Goal: Information Seeking & Learning: Compare options

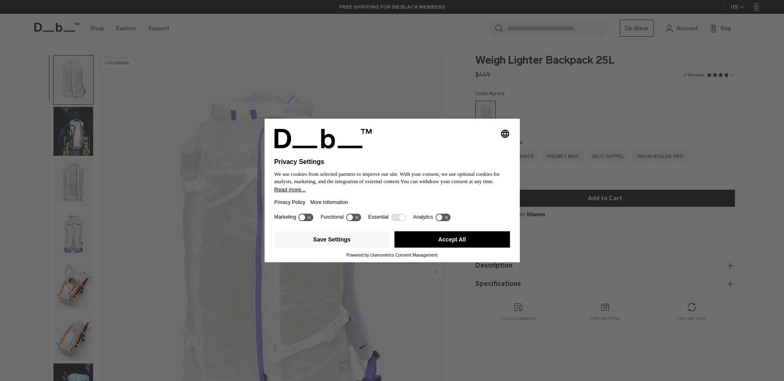
click at [442, 241] on button "Accept All" at bounding box center [452, 240] width 116 height 16
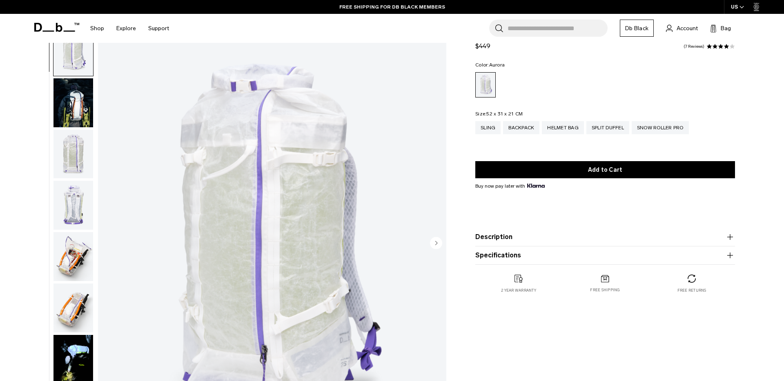
scroll to position [37, 0]
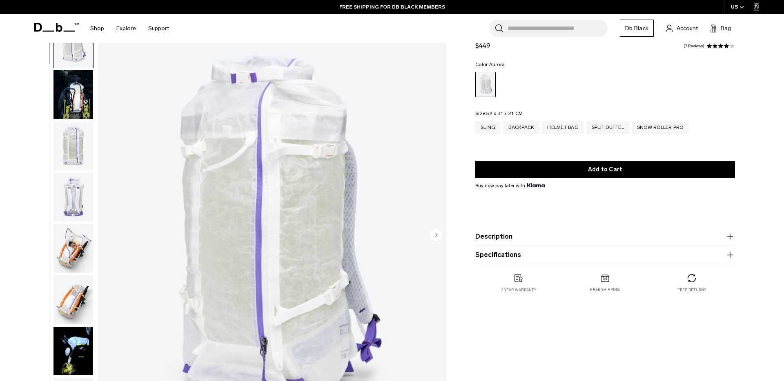
click at [433, 235] on circle "Next slide" at bounding box center [436, 235] width 12 height 12
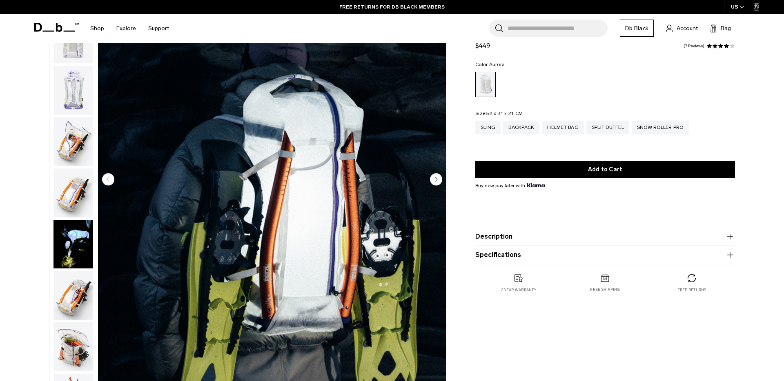
scroll to position [93, 0]
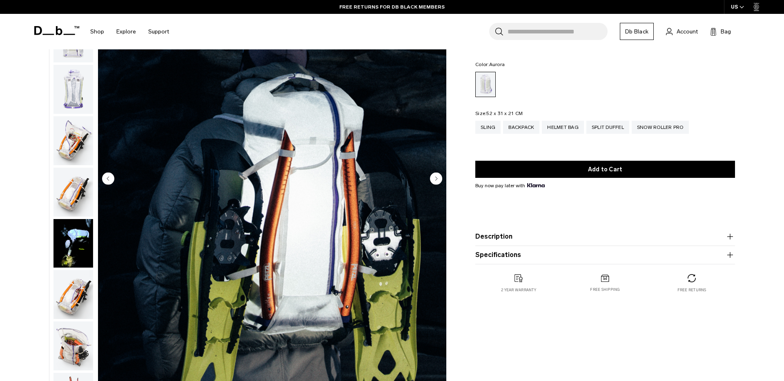
click at [436, 182] on circle "Next slide" at bounding box center [436, 178] width 12 height 12
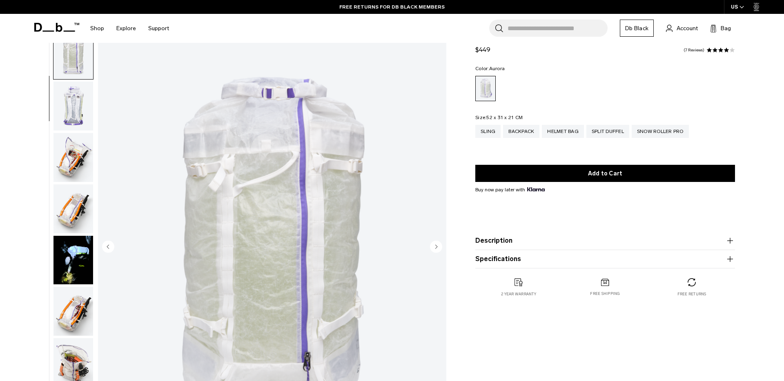
scroll to position [26, 0]
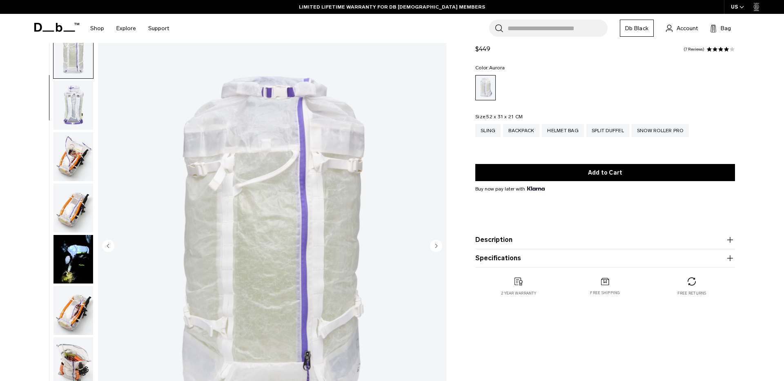
click at [439, 246] on circle "Next slide" at bounding box center [436, 246] width 12 height 12
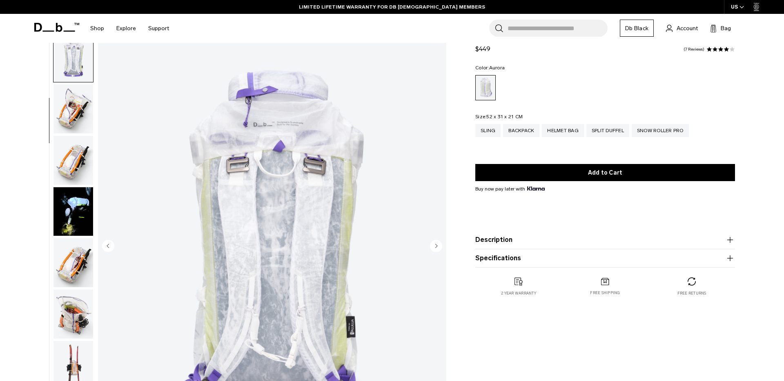
scroll to position [154, 0]
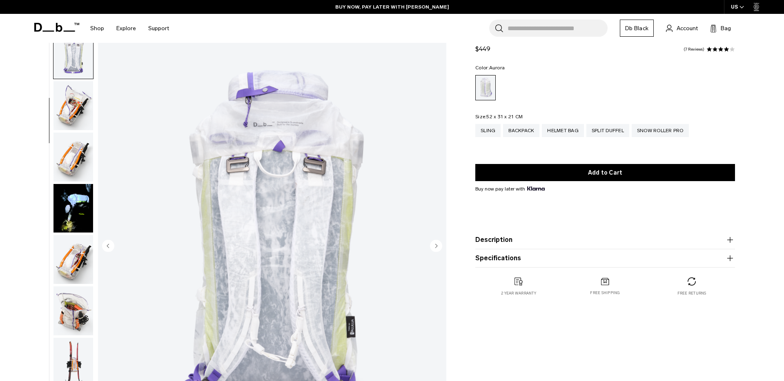
click at [439, 247] on circle "Next slide" at bounding box center [436, 246] width 12 height 12
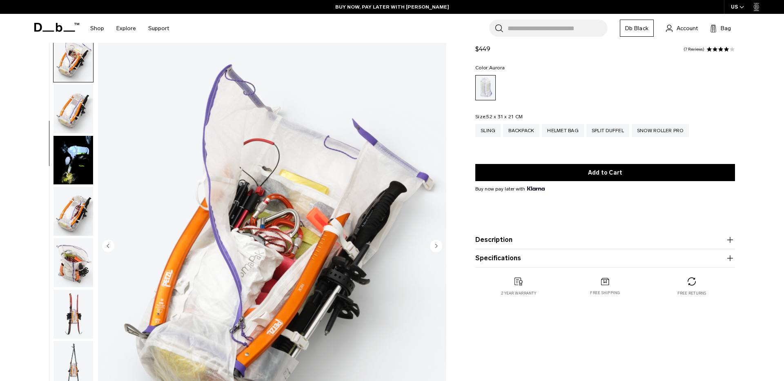
scroll to position [205, 0]
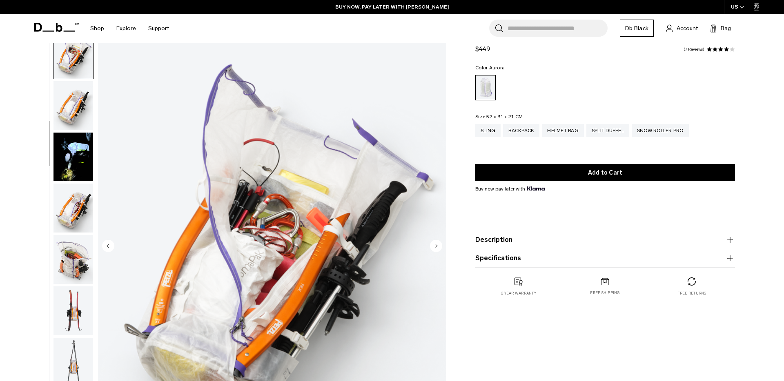
click at [439, 247] on circle "Next slide" at bounding box center [436, 246] width 12 height 12
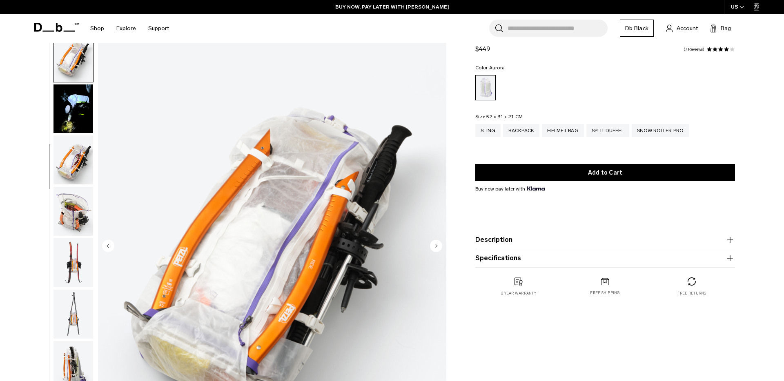
scroll to position [257, 0]
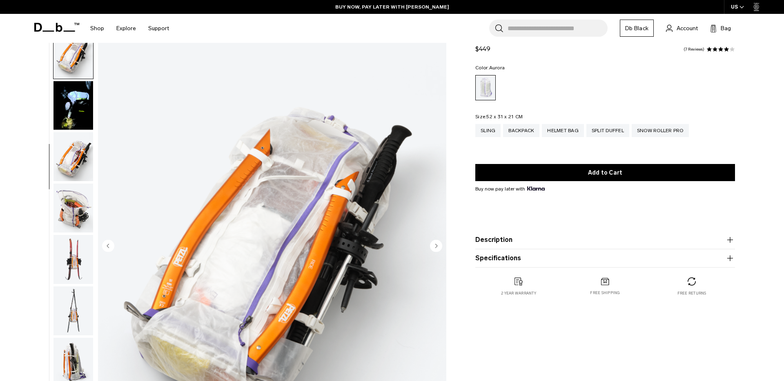
click at [439, 247] on circle "Next slide" at bounding box center [436, 246] width 12 height 12
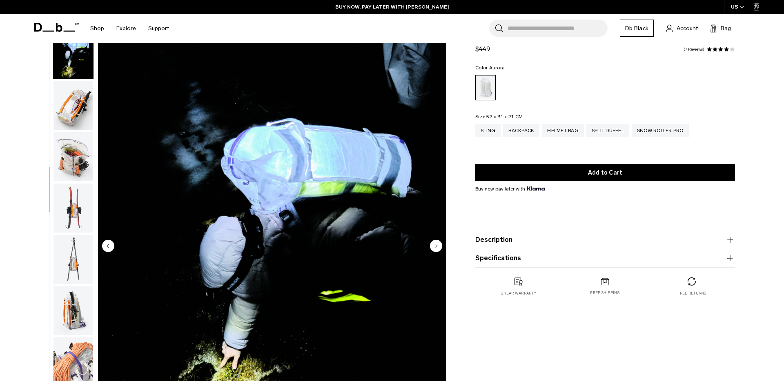
click at [439, 247] on circle "Next slide" at bounding box center [436, 246] width 12 height 12
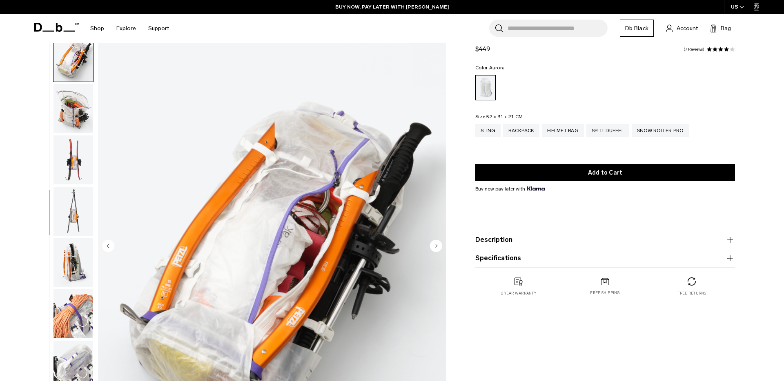
scroll to position [360, 0]
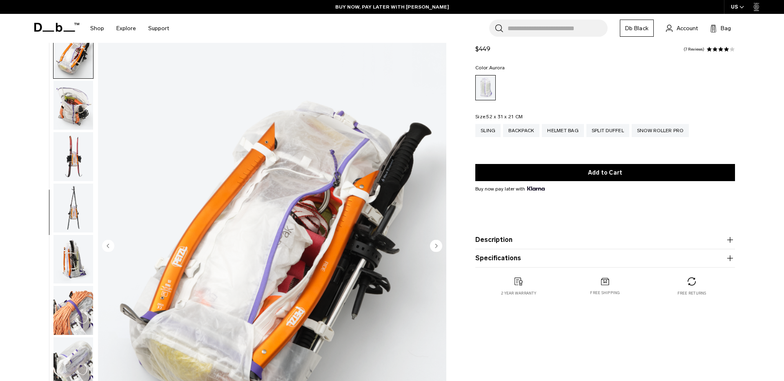
click at [439, 247] on circle "Next slide" at bounding box center [436, 246] width 12 height 12
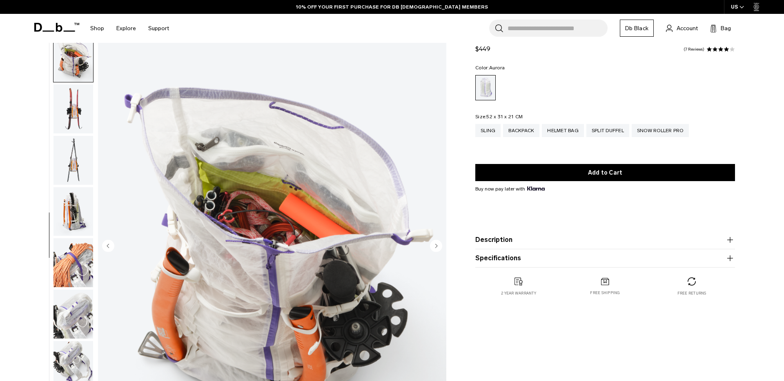
scroll to position [411, 0]
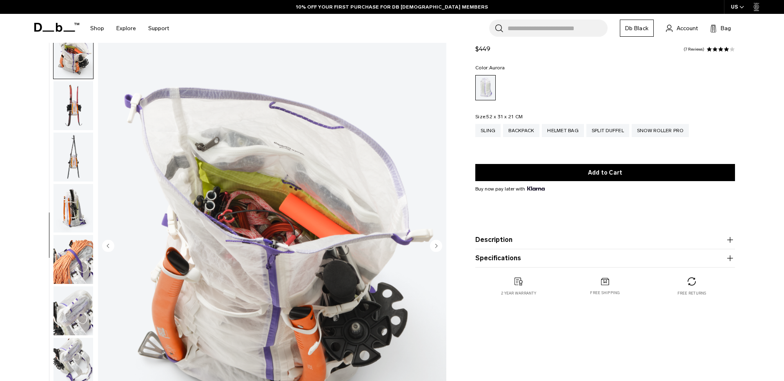
click at [439, 247] on circle "Next slide" at bounding box center [436, 246] width 12 height 12
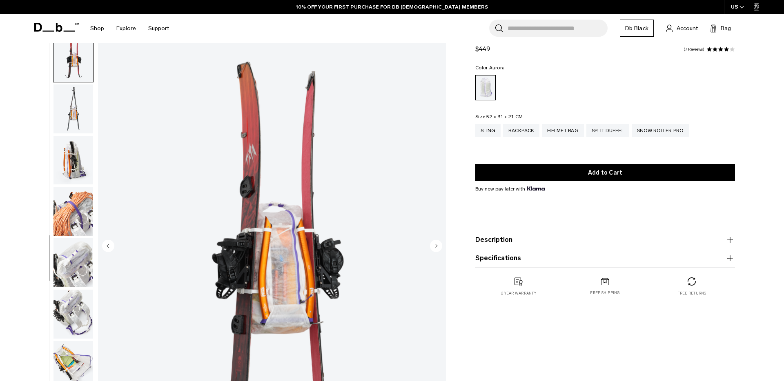
scroll to position [462, 0]
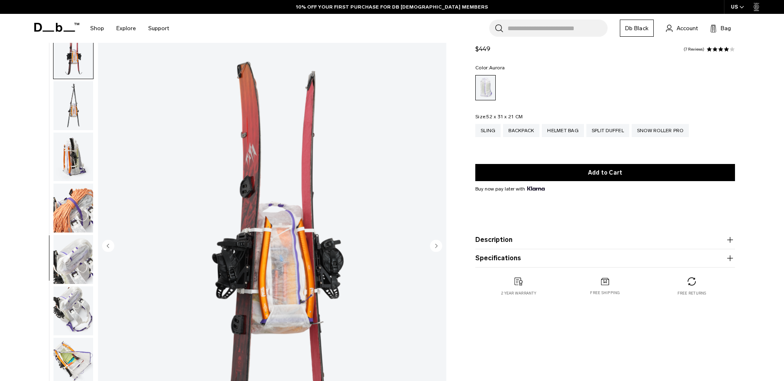
click at [439, 247] on circle "Next slide" at bounding box center [436, 246] width 12 height 12
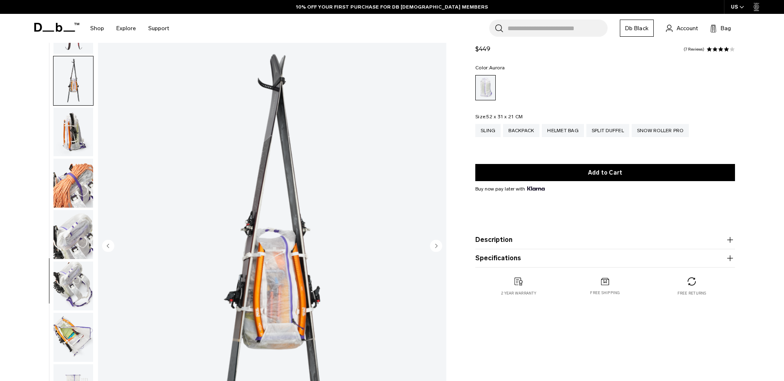
scroll to position [488, 0]
click at [439, 247] on circle "Next slide" at bounding box center [436, 246] width 12 height 12
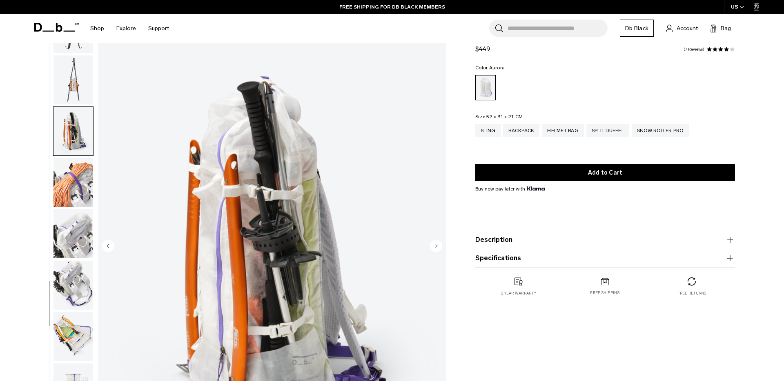
click at [439, 247] on circle "Next slide" at bounding box center [436, 246] width 12 height 12
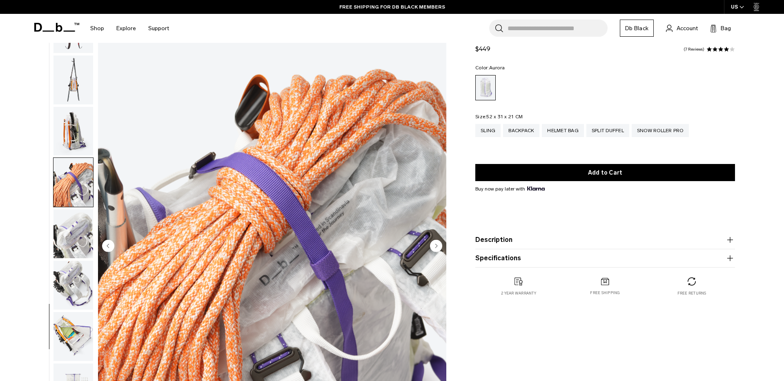
click at [439, 247] on circle "Next slide" at bounding box center [436, 246] width 12 height 12
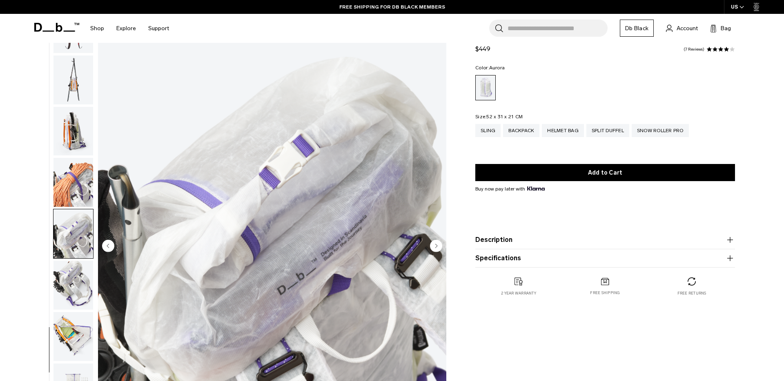
click at [439, 247] on circle "Next slide" at bounding box center [436, 246] width 12 height 12
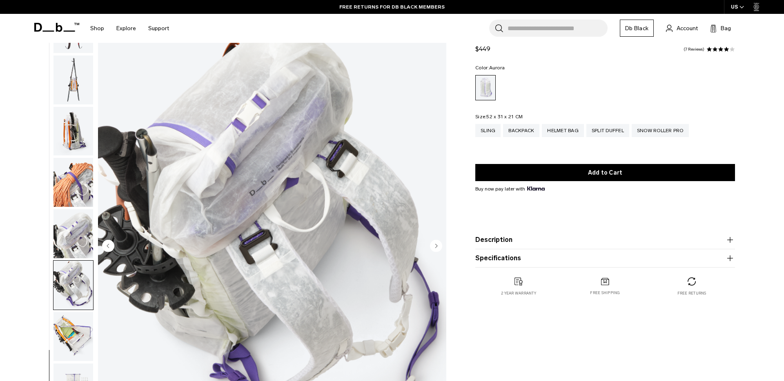
click at [439, 247] on circle "Next slide" at bounding box center [436, 246] width 12 height 12
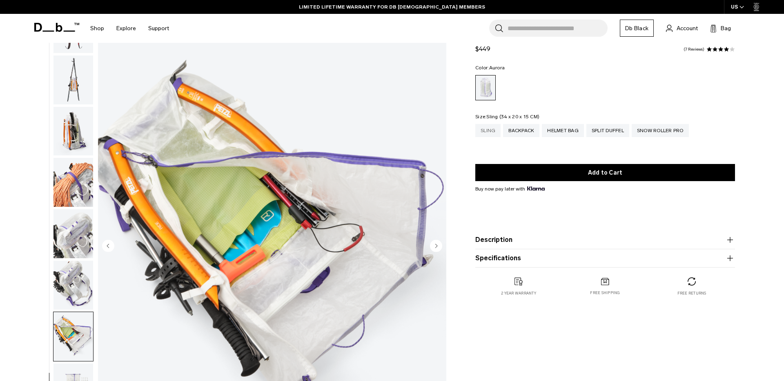
click at [489, 134] on div "Sling" at bounding box center [487, 130] width 25 height 13
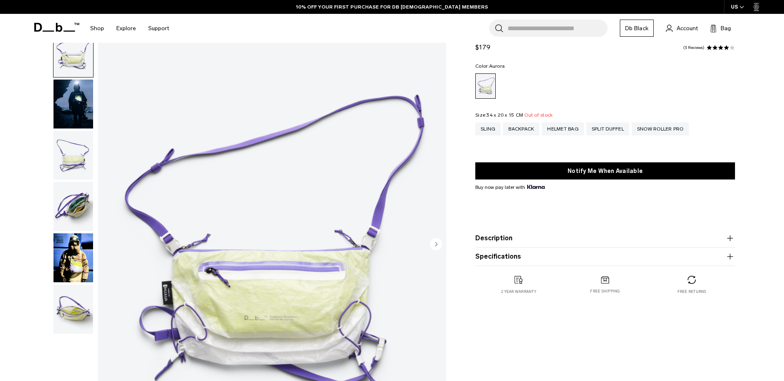
scroll to position [33, 0]
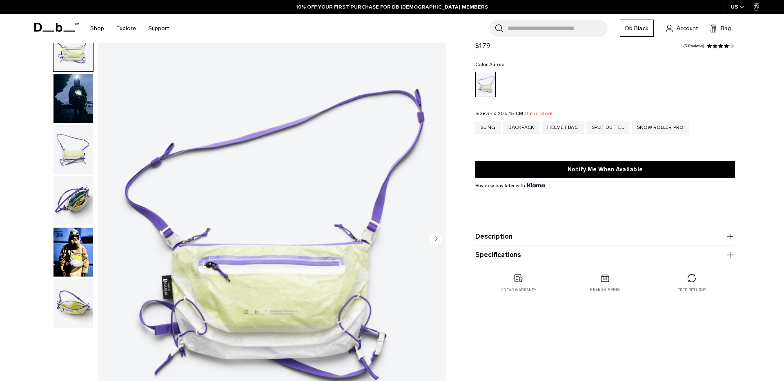
click at [71, 257] on img "button" at bounding box center [73, 252] width 40 height 49
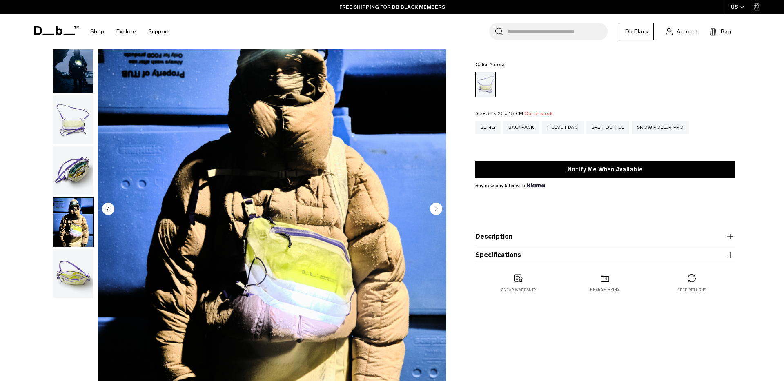
scroll to position [65, 0]
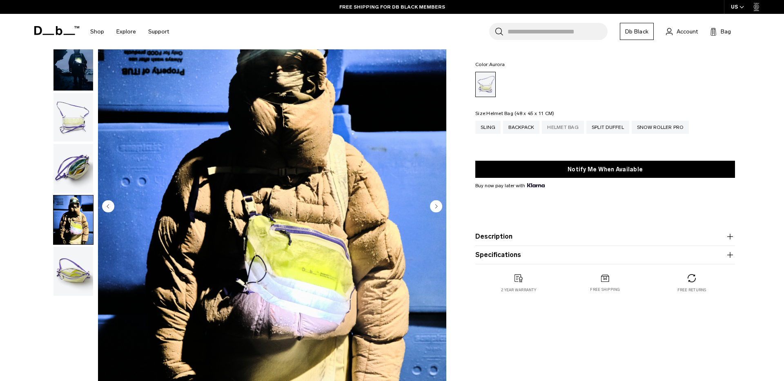
click at [557, 129] on div "Helmet Bag" at bounding box center [563, 127] width 42 height 13
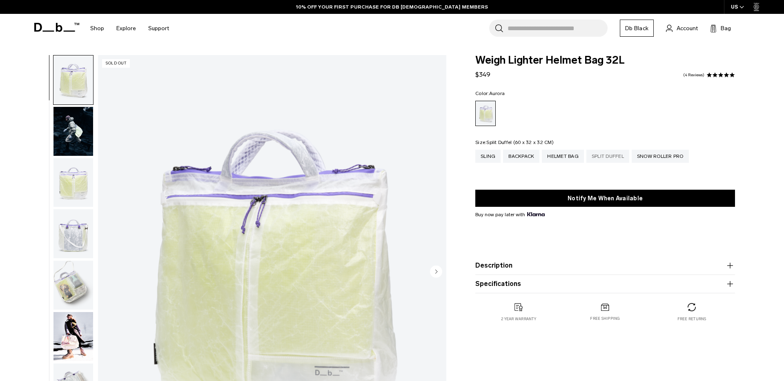
click at [602, 153] on div "Split Duffel" at bounding box center [607, 156] width 43 height 13
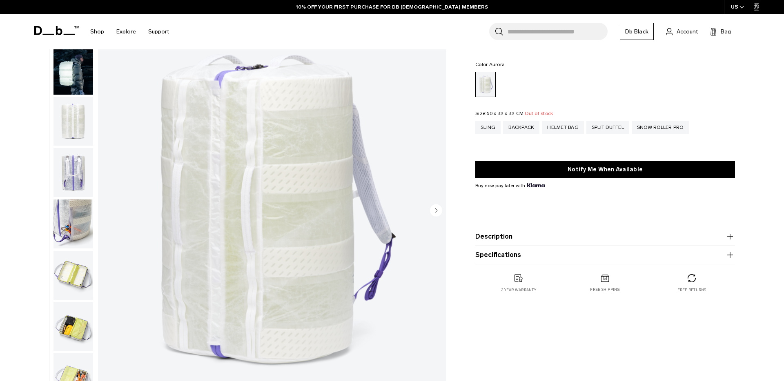
scroll to position [62, 0]
click at [650, 127] on div "Snow Roller Pro" at bounding box center [660, 127] width 57 height 13
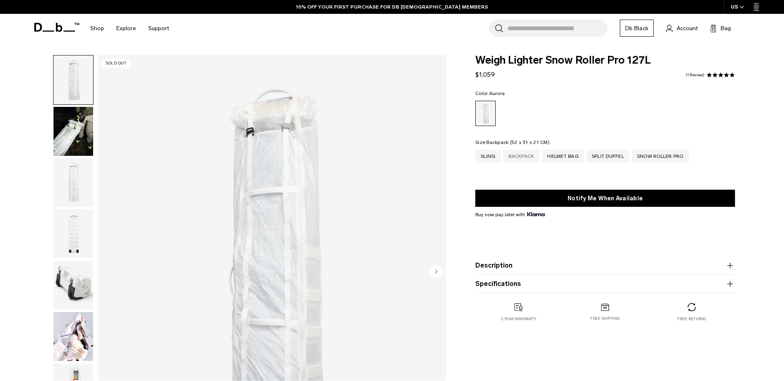
click at [528, 156] on div "Backpack" at bounding box center [521, 156] width 36 height 13
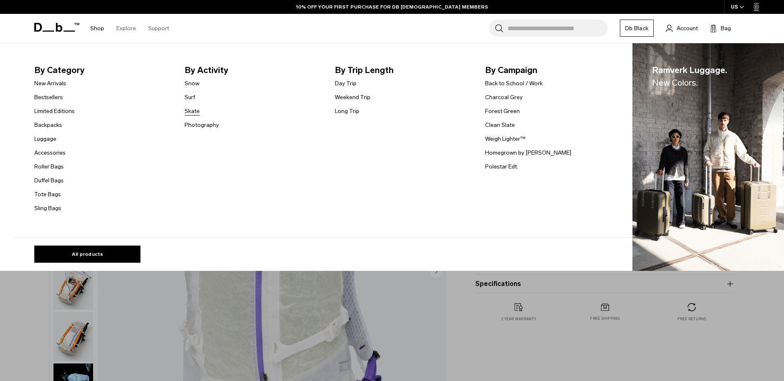
click at [193, 112] on link "Skate" at bounding box center [192, 111] width 15 height 9
